Goal: Navigation & Orientation: Find specific page/section

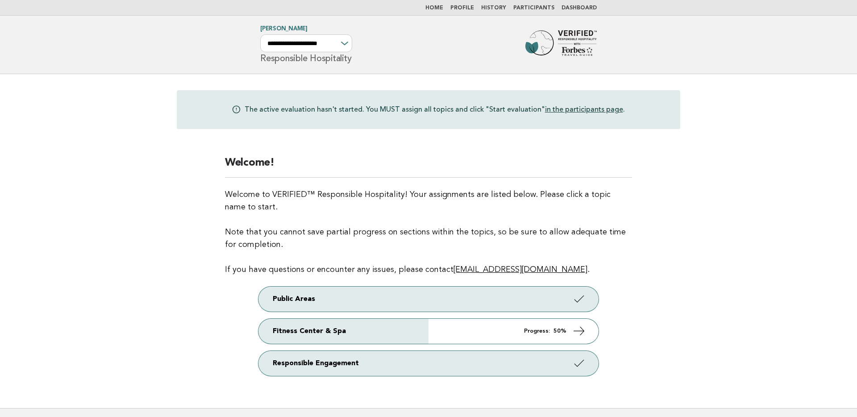
click at [582, 8] on link "Dashboard" at bounding box center [579, 7] width 35 height 5
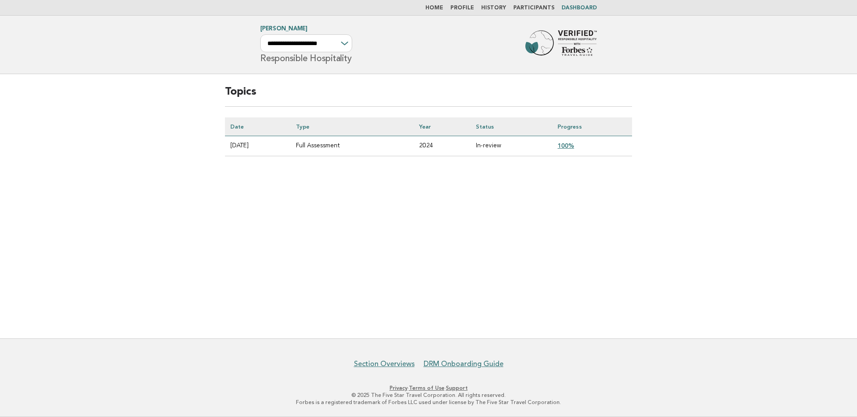
click at [539, 5] on link "Participants" at bounding box center [534, 7] width 41 height 5
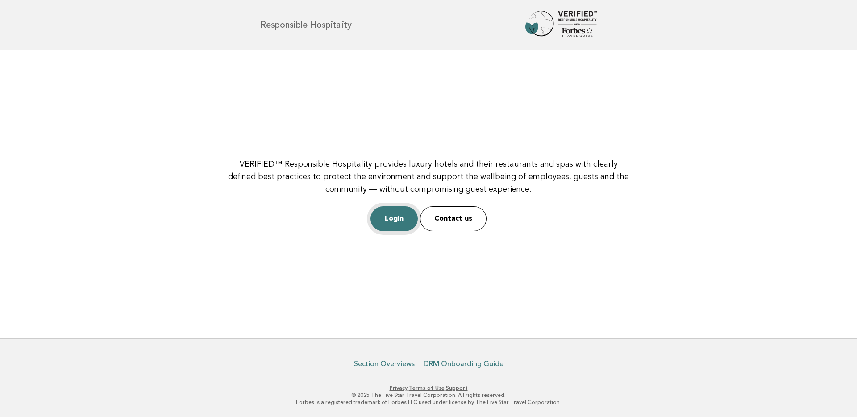
click at [406, 214] on link "Login" at bounding box center [394, 218] width 47 height 25
